Goal: Task Accomplishment & Management: Use online tool/utility

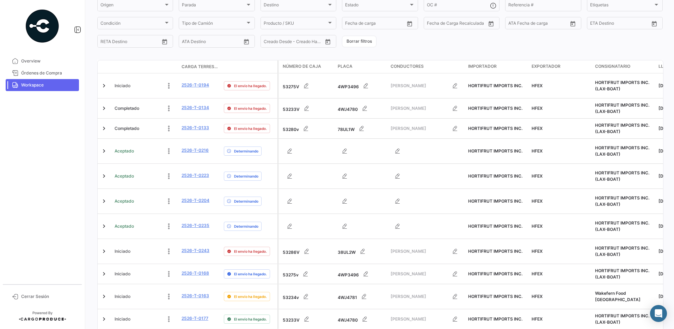
scroll to position [222, 0]
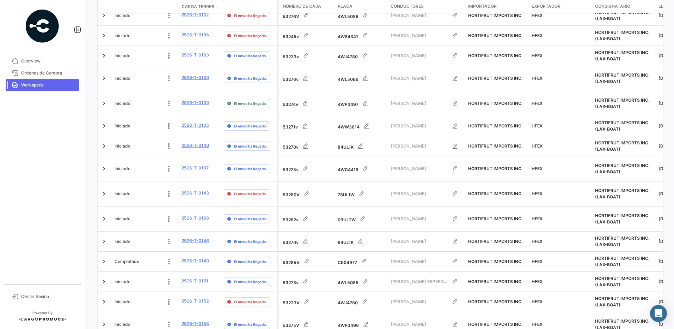
drag, startPoint x: 669, startPoint y: 177, endPoint x: 674, endPoint y: 238, distance: 60.5
click at [674, 262] on html "Overview Órdenes de Compra Workspace Cerrar Sesión ¿Qué hay de nuevo? 0 [PERSON…" at bounding box center [337, 164] width 674 height 329
drag, startPoint x: 674, startPoint y: 238, endPoint x: 668, endPoint y: 281, distance: 44.1
click at [668, 281] on div "¿Qué hay de nuevo? 0 [PERSON_NAME] Terrestres A tiempo Retrasado Adelantado Det…" at bounding box center [380, 164] width 588 height 329
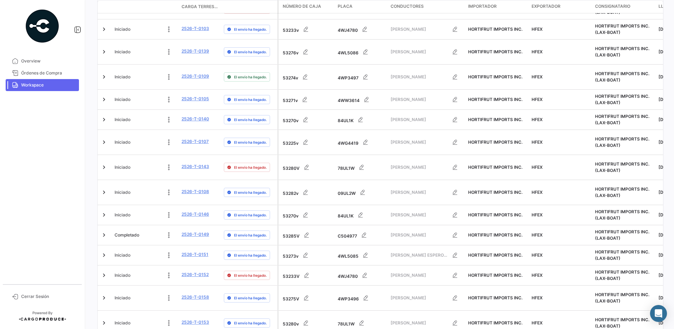
scroll to position [267, 0]
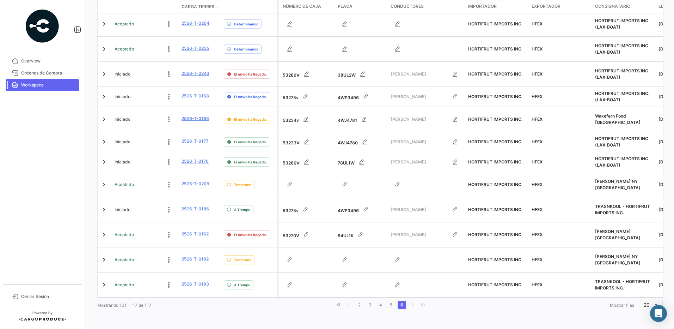
scroll to position [222, 0]
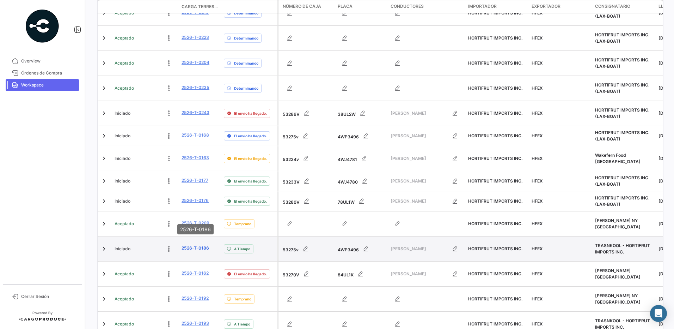
click at [198, 245] on link "2526-T-0186" at bounding box center [196, 248] width 28 height 6
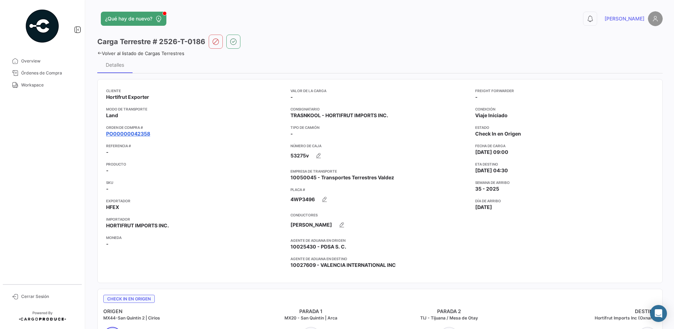
click at [144, 134] on link "PO00000042358" at bounding box center [128, 133] width 44 height 7
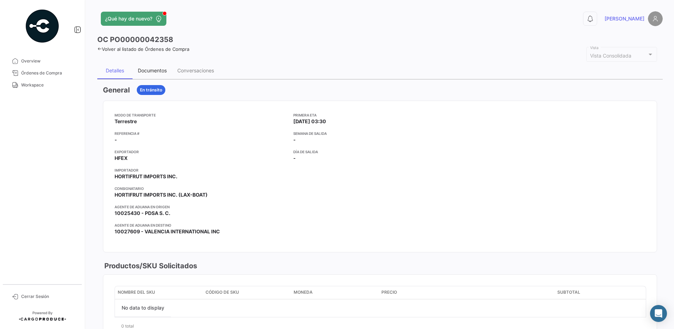
click at [150, 72] on div "Documentos" at bounding box center [152, 70] width 29 height 6
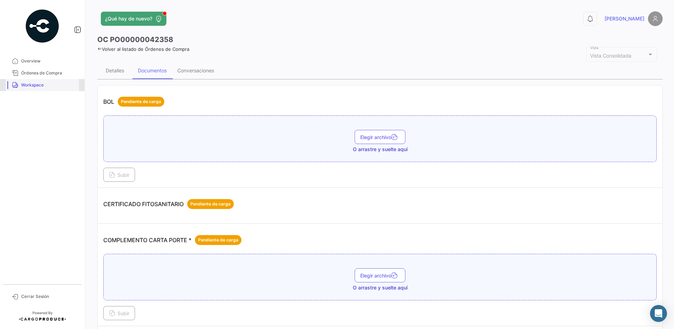
click at [51, 87] on span "Workspace" at bounding box center [48, 85] width 55 height 6
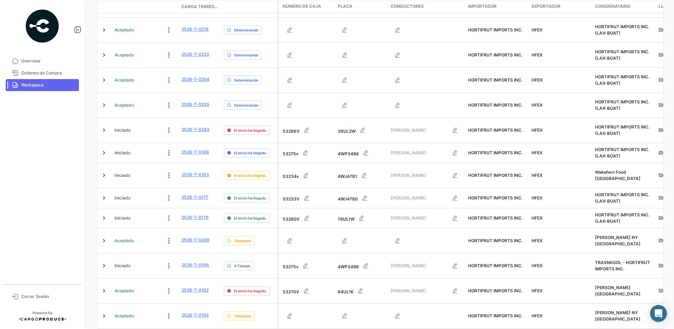
scroll to position [222, 0]
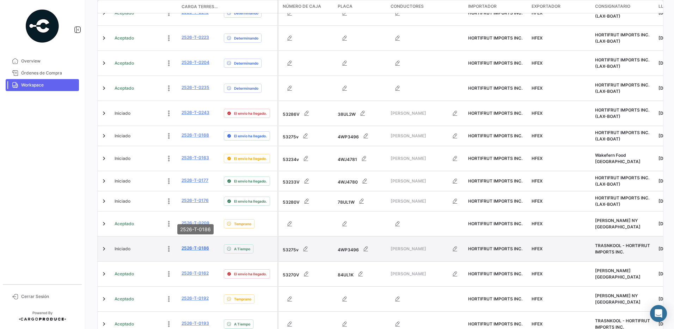
click at [199, 245] on link "2526-T-0186" at bounding box center [196, 248] width 28 height 6
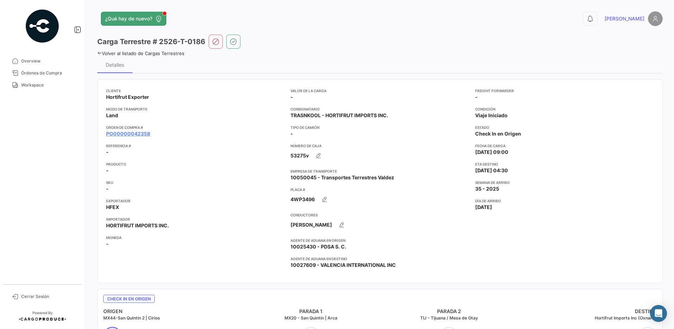
click at [100, 52] on icon at bounding box center [99, 53] width 5 height 5
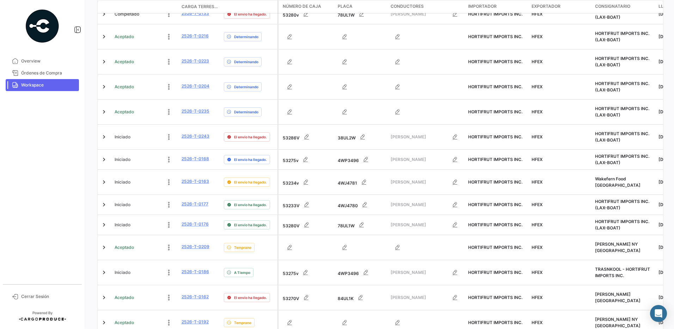
scroll to position [222, 0]
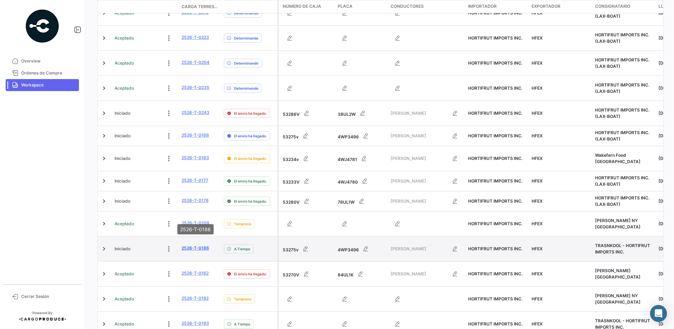
click at [191, 245] on link "2526-T-0186" at bounding box center [196, 248] width 28 height 6
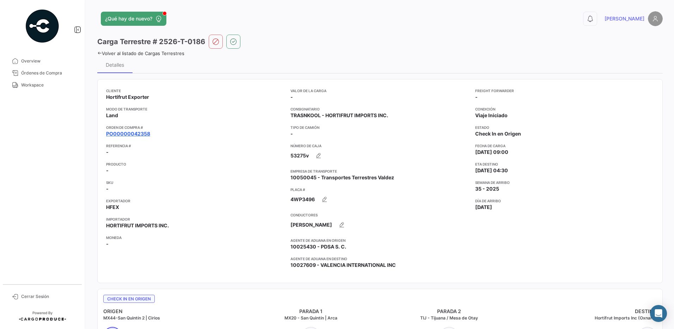
click at [141, 134] on link "PO00000042358" at bounding box center [128, 133] width 44 height 7
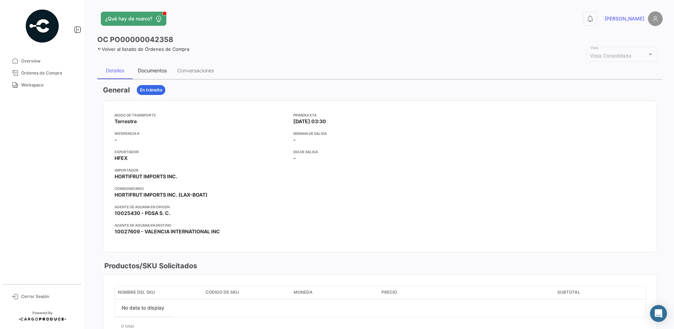
click at [158, 72] on div "Documentos" at bounding box center [152, 70] width 29 height 6
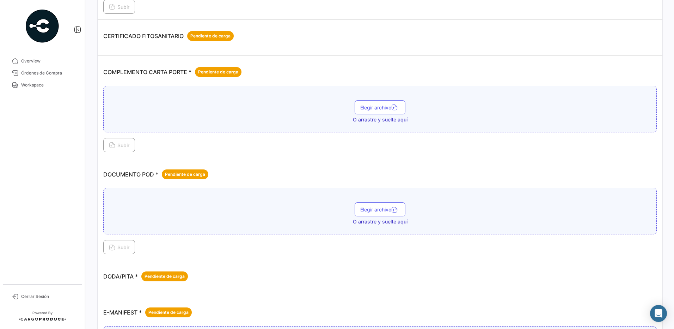
scroll to position [153, 0]
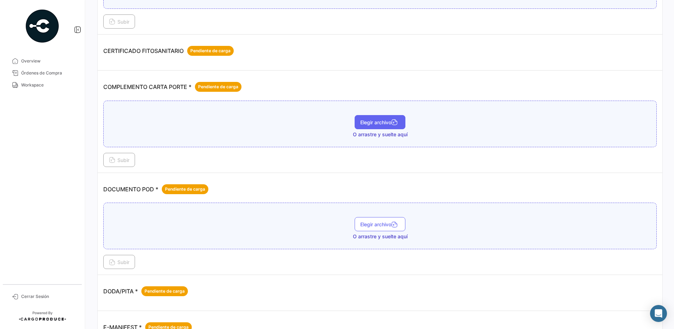
click at [389, 124] on span "Elegir archivo" at bounding box center [380, 122] width 40 height 6
click at [121, 159] on span "Subir" at bounding box center [119, 160] width 20 height 6
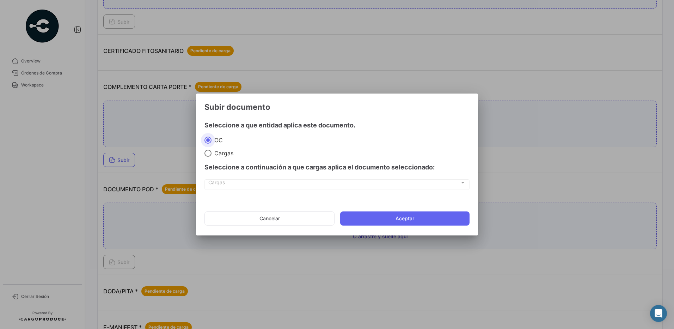
click at [215, 154] on span "Cargas" at bounding box center [223, 153] width 22 height 7
click at [212, 154] on input "Cargas" at bounding box center [208, 153] width 7 height 7
radio input "true"
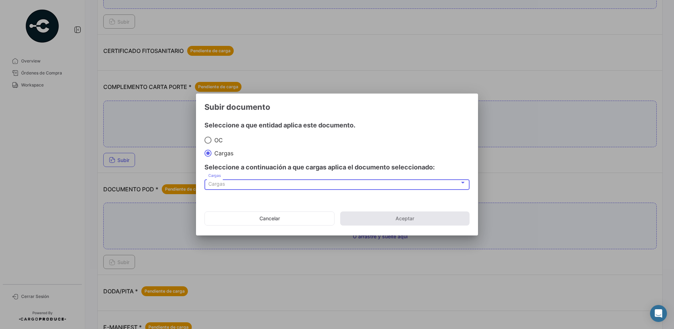
click at [223, 183] on span "Cargas" at bounding box center [216, 184] width 17 height 6
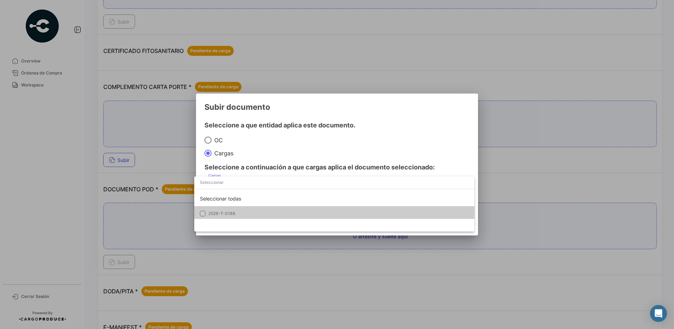
click at [226, 212] on span "2526-T-0186" at bounding box center [221, 213] width 27 height 5
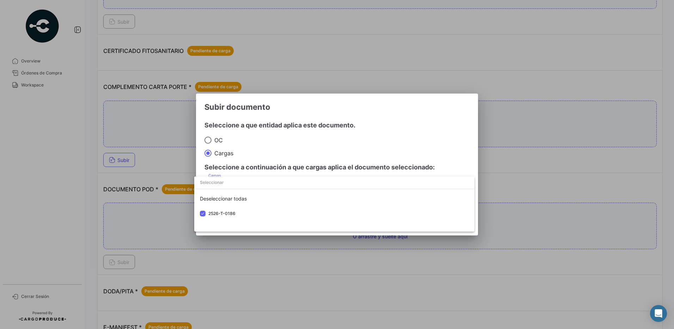
click at [291, 139] on div at bounding box center [337, 164] width 674 height 329
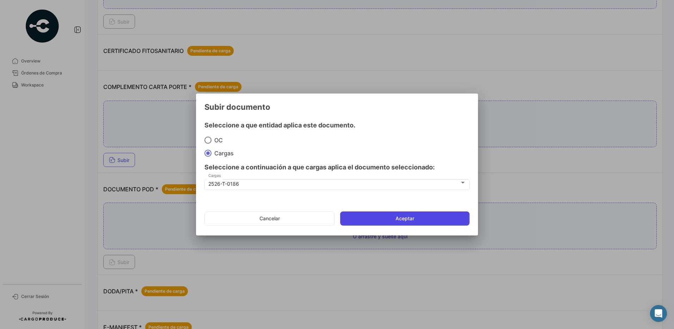
click at [409, 216] on button "Aceptar" at bounding box center [404, 218] width 129 height 14
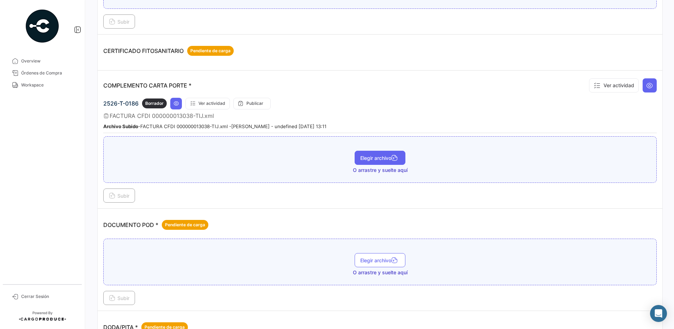
click at [374, 153] on button "Elegir archivo" at bounding box center [380, 158] width 51 height 14
click at [128, 194] on span "Subir" at bounding box center [119, 196] width 20 height 6
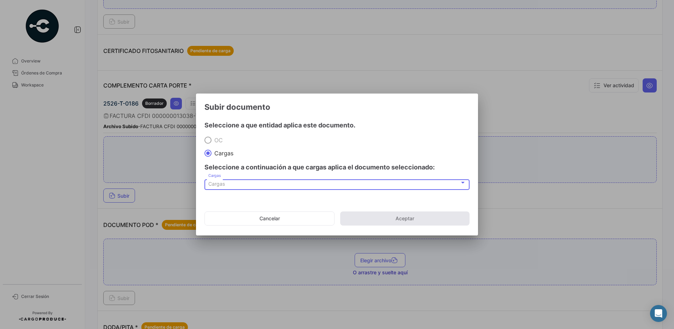
click at [220, 184] on span "Cargas" at bounding box center [216, 184] width 17 height 6
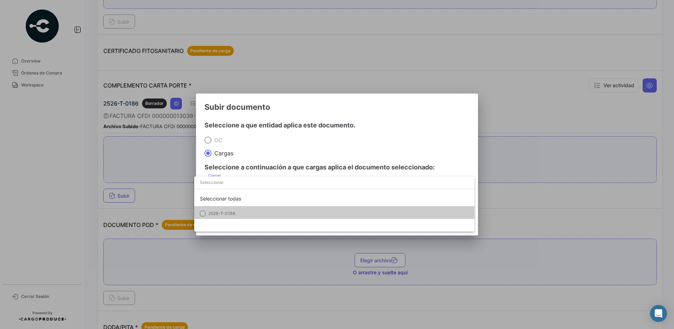
click at [224, 211] on span "2526-T-0186" at bounding box center [221, 213] width 27 height 5
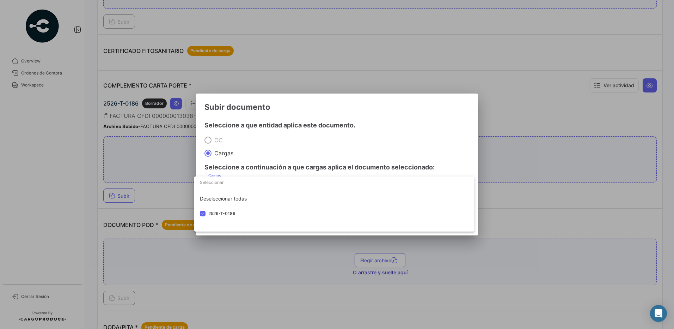
click at [267, 147] on div at bounding box center [337, 164] width 674 height 329
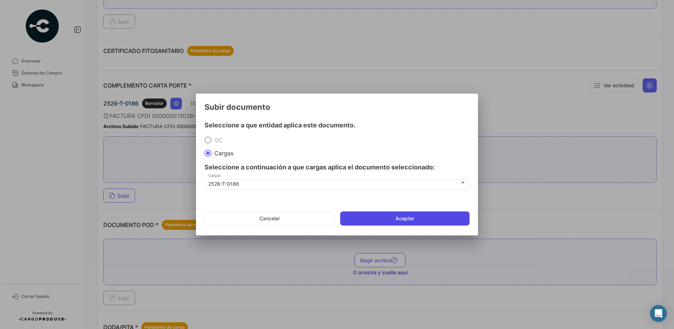
click at [392, 219] on button "Aceptar" at bounding box center [404, 218] width 129 height 14
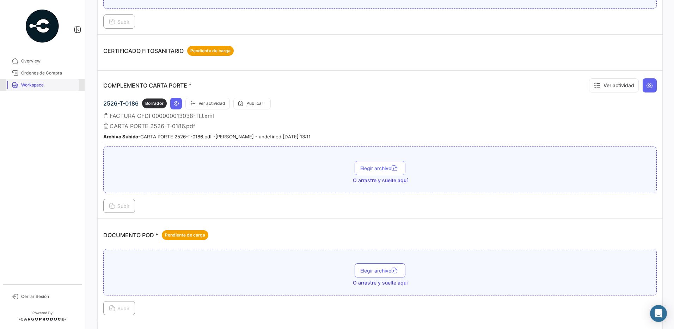
click at [38, 85] on span "Workspace" at bounding box center [48, 85] width 55 height 6
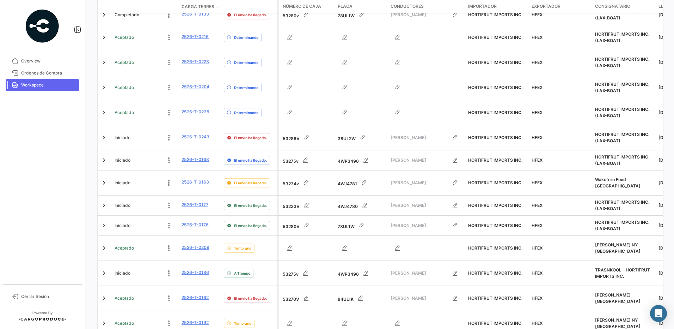
scroll to position [222, 0]
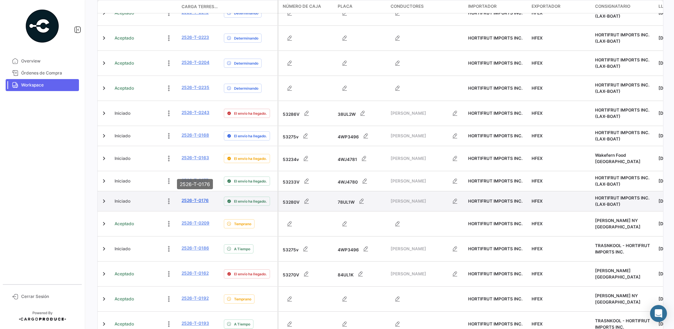
click at [205, 197] on link "2526-T-0176" at bounding box center [195, 200] width 27 height 6
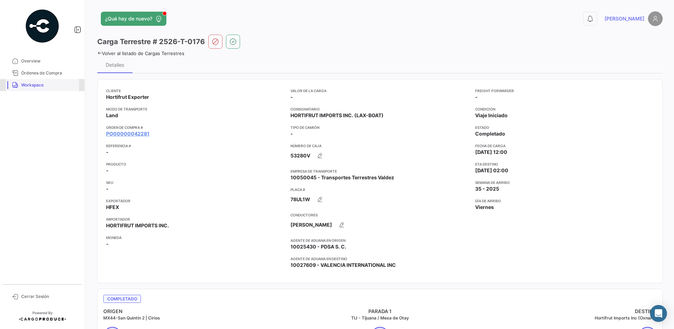
click at [43, 84] on span "Workspace" at bounding box center [48, 85] width 55 height 6
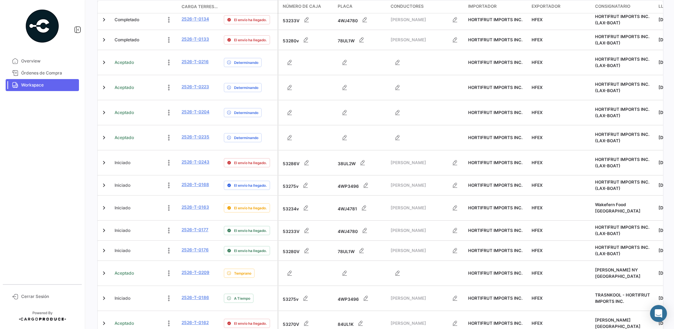
scroll to position [222, 0]
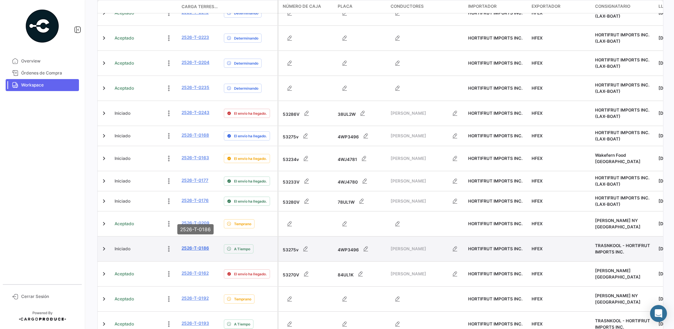
click at [196, 245] on link "2526-T-0186" at bounding box center [196, 248] width 28 height 6
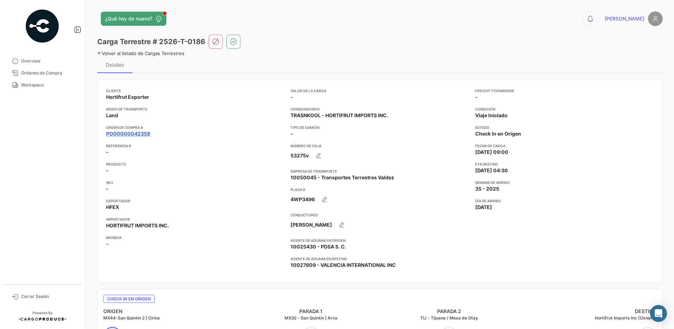
click at [125, 135] on link "PO00000042358" at bounding box center [128, 133] width 44 height 7
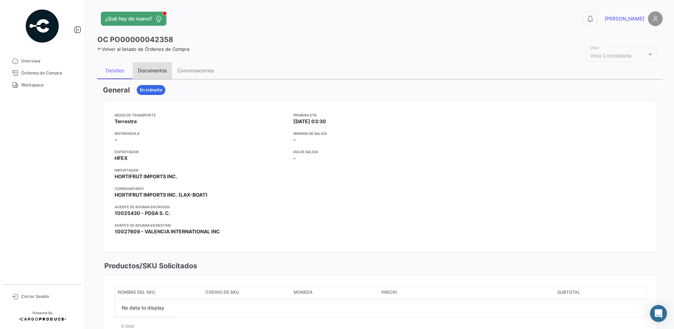
click at [155, 66] on div "Documentos" at bounding box center [153, 70] width 40 height 17
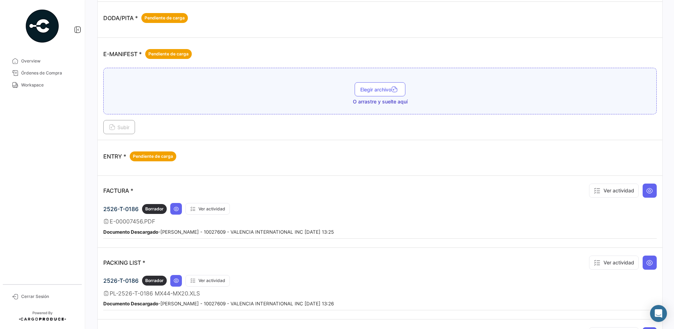
scroll to position [523, 0]
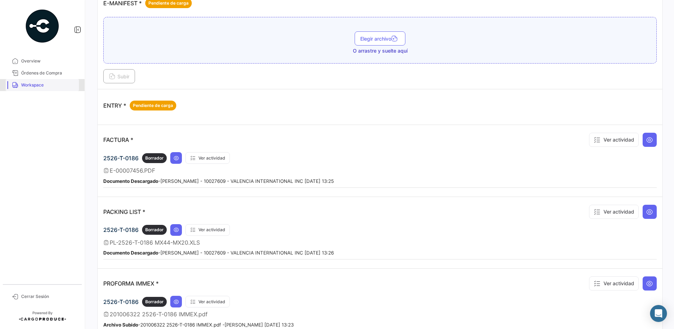
click at [34, 81] on link "Workspace" at bounding box center [42, 85] width 73 height 12
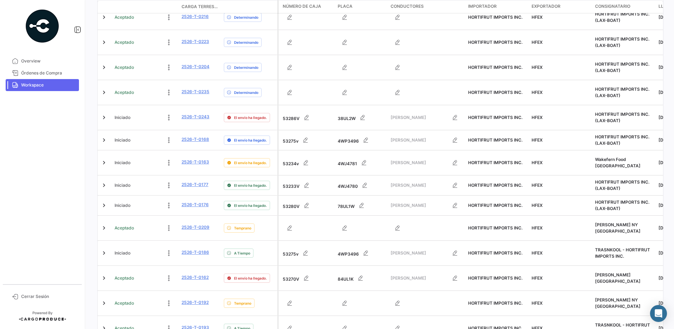
scroll to position [222, 0]
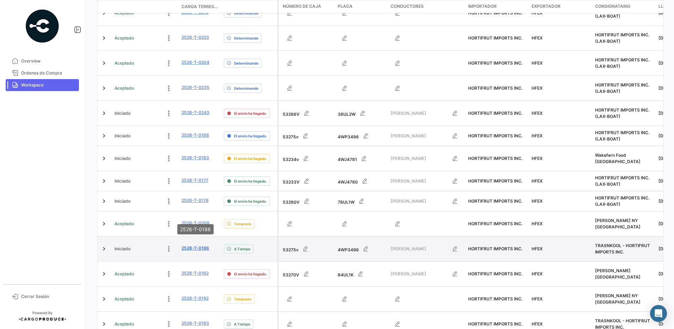
click at [201, 245] on link "2526-T-0186" at bounding box center [196, 248] width 28 height 6
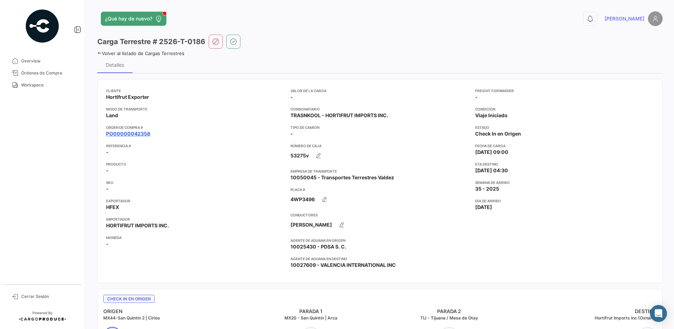
click at [141, 133] on link "PO00000042358" at bounding box center [128, 133] width 44 height 7
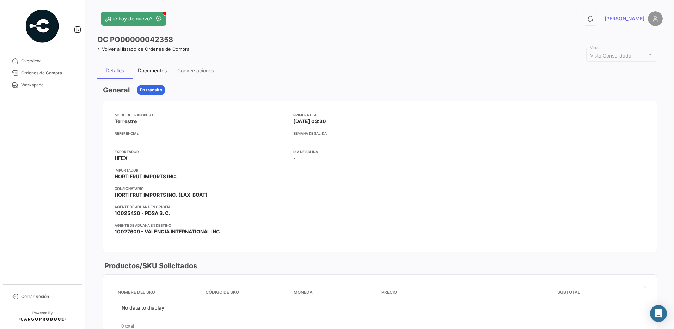
click at [156, 72] on div "Documentos" at bounding box center [152, 70] width 29 height 6
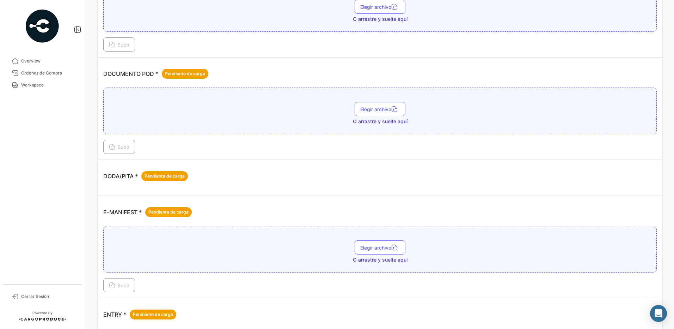
scroll to position [319, 0]
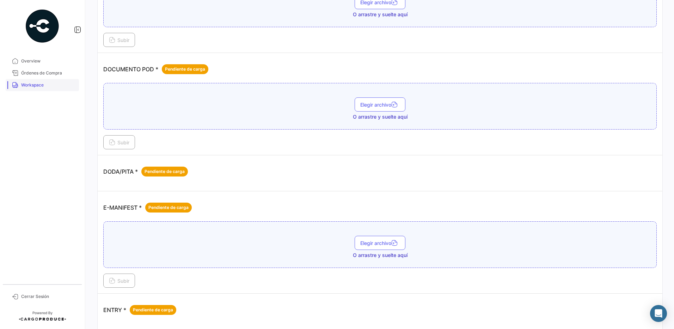
click at [31, 85] on span "Workspace" at bounding box center [48, 85] width 55 height 6
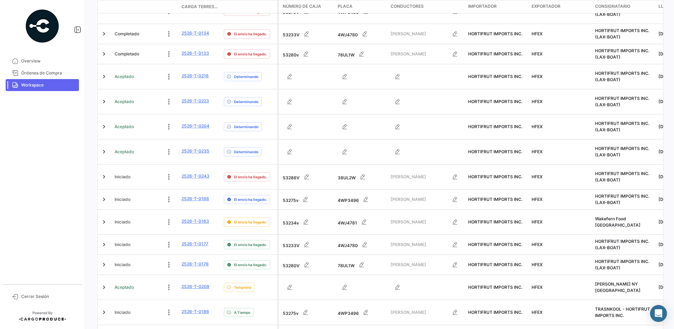
scroll to position [222, 0]
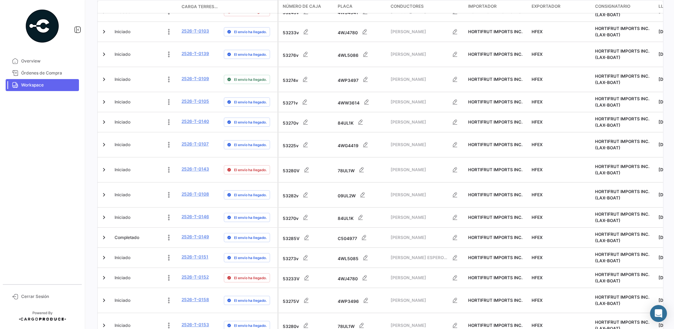
scroll to position [267, 0]
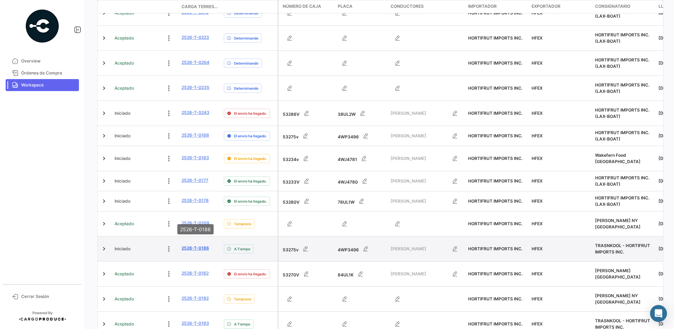
click at [204, 245] on link "2526-T-0186" at bounding box center [196, 248] width 28 height 6
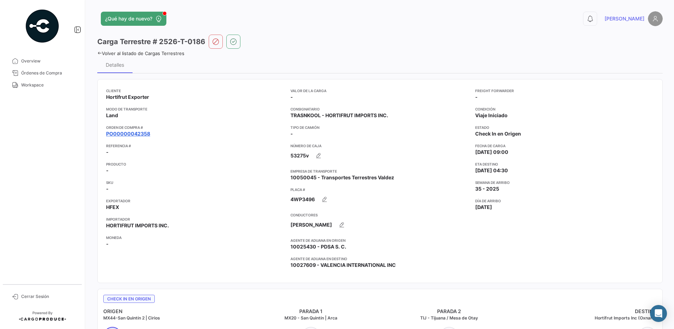
click at [140, 133] on link "PO00000042358" at bounding box center [128, 133] width 44 height 7
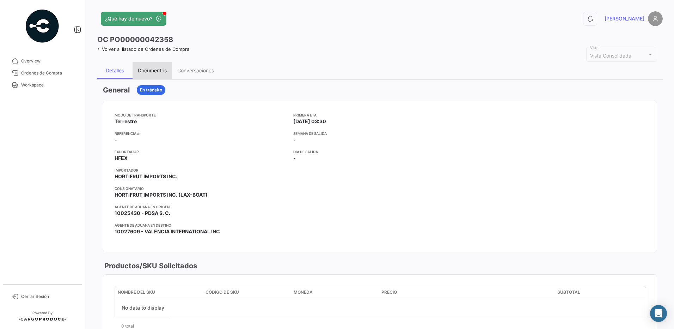
click at [153, 68] on div "Documentos" at bounding box center [152, 70] width 29 height 6
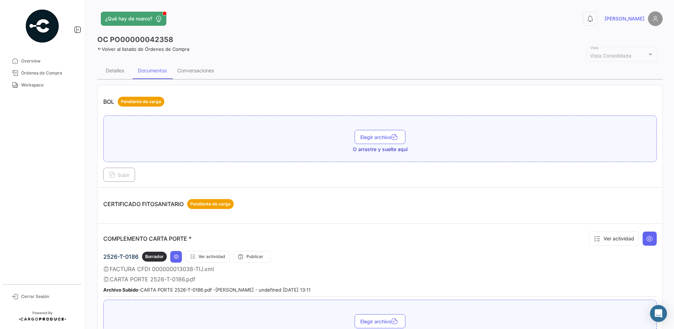
click at [467, 192] on td "CERTIFICADO FITOSANITARIO Pendiente de carga" at bounding box center [380, 206] width 565 height 36
click at [56, 88] on span "Workspace" at bounding box center [48, 85] width 55 height 6
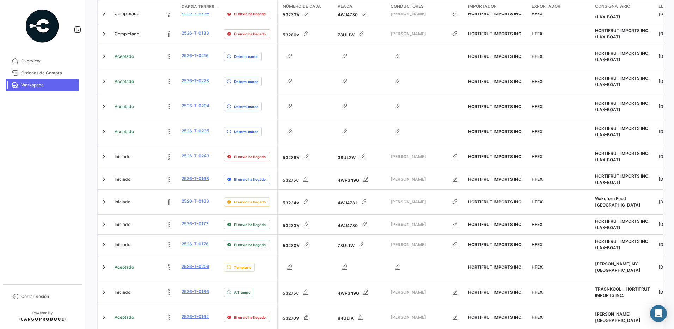
scroll to position [222, 0]
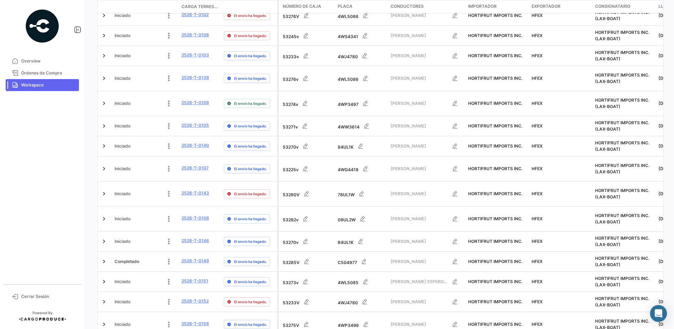
scroll to position [267, 0]
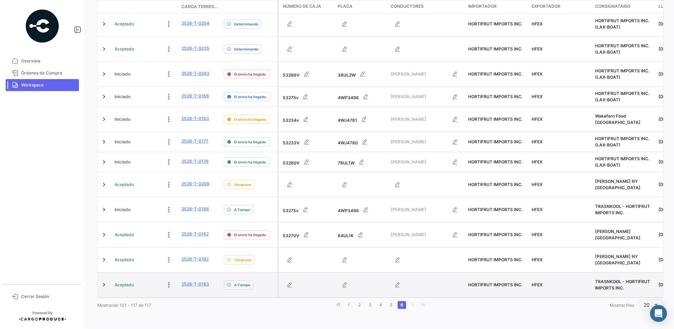
scroll to position [222, 0]
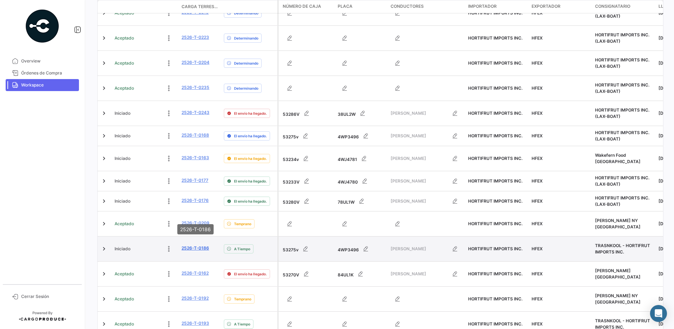
click at [196, 245] on link "2526-T-0186" at bounding box center [196, 248] width 28 height 6
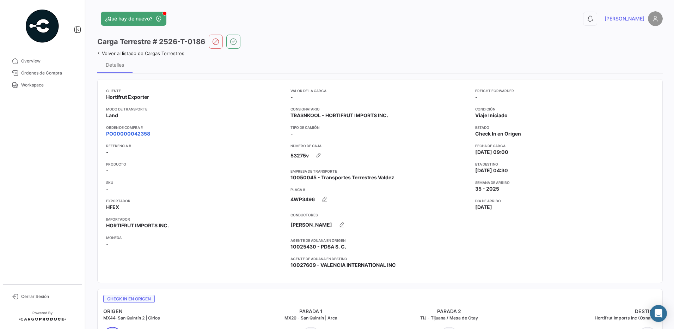
click at [140, 131] on link "PO00000042358" at bounding box center [128, 133] width 44 height 7
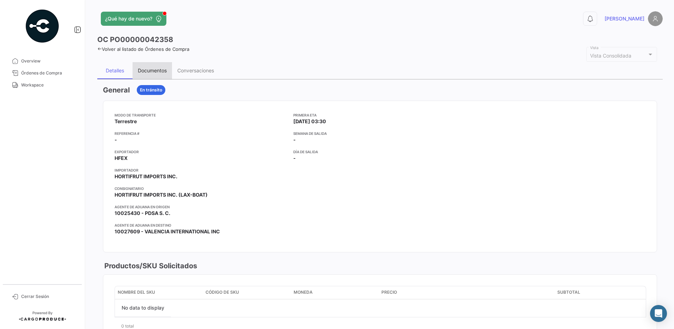
click at [151, 69] on div "Documentos" at bounding box center [152, 70] width 29 height 6
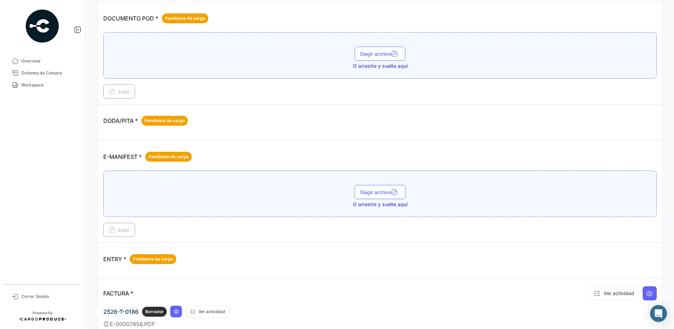
scroll to position [387, 0]
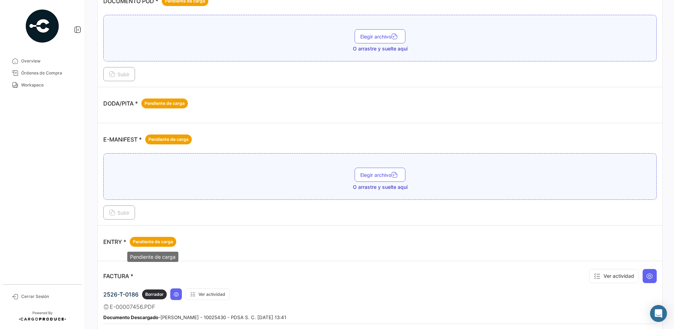
click at [155, 238] on span "Pendiente de carga" at bounding box center [153, 241] width 40 height 6
drag, startPoint x: 155, startPoint y: 238, endPoint x: 236, endPoint y: 231, distance: 81.1
click at [254, 242] on div "ENTRY * Pendiente de carga" at bounding box center [380, 241] width 554 height 21
